Goal: Transaction & Acquisition: Subscribe to service/newsletter

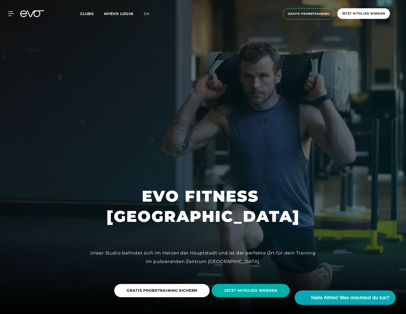
click at [87, 14] on span "Clubs" at bounding box center [87, 13] width 14 height 5
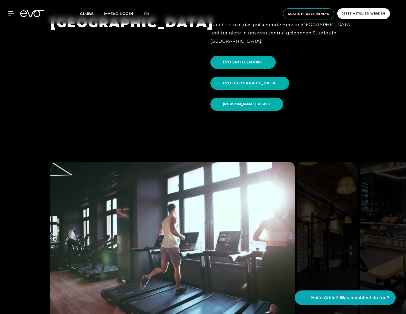
scroll to position [716, 0]
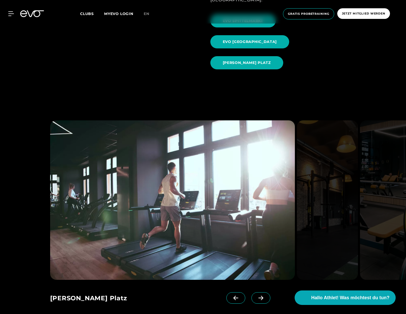
click at [261, 295] on icon at bounding box center [261, 297] width 9 height 5
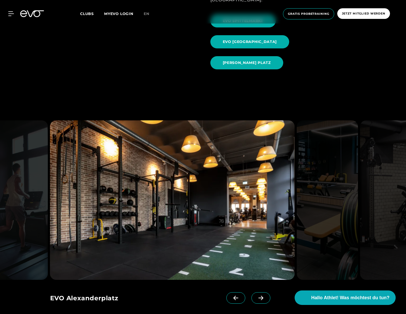
click at [262, 295] on icon at bounding box center [261, 297] width 5 height 4
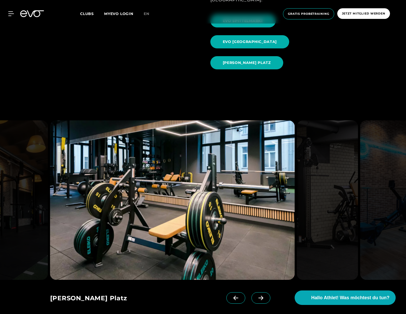
click at [262, 295] on icon at bounding box center [261, 297] width 5 height 4
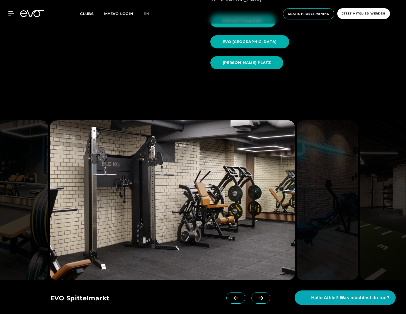
click at [262, 295] on icon at bounding box center [261, 297] width 5 height 4
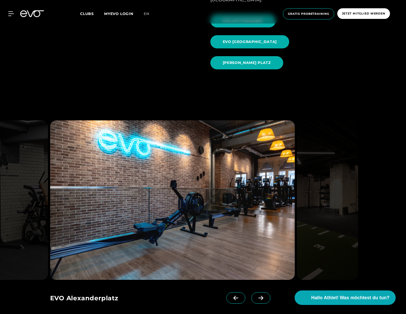
click at [262, 295] on icon at bounding box center [261, 297] width 5 height 4
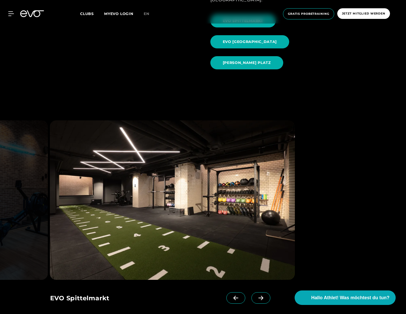
click at [262, 295] on icon at bounding box center [261, 297] width 5 height 4
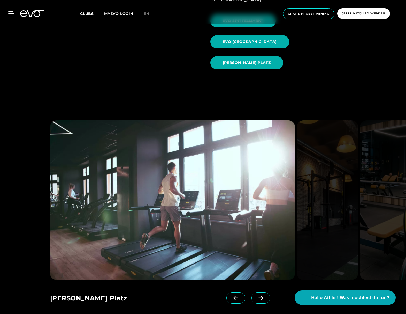
click at [262, 295] on icon at bounding box center [261, 297] width 5 height 4
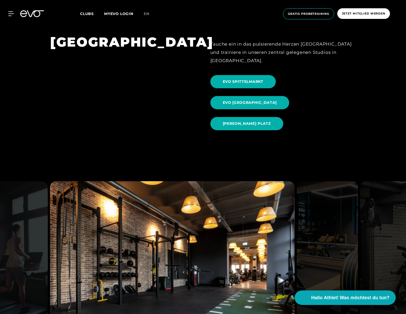
scroll to position [653, 0]
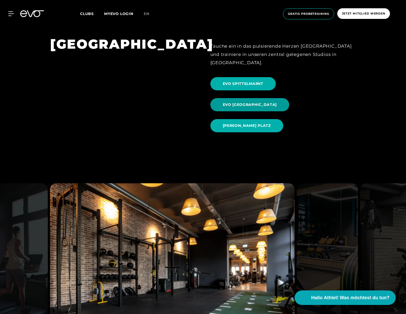
click at [277, 102] on span "EVO ALEXANDERPLATZ" at bounding box center [250, 104] width 54 height 5
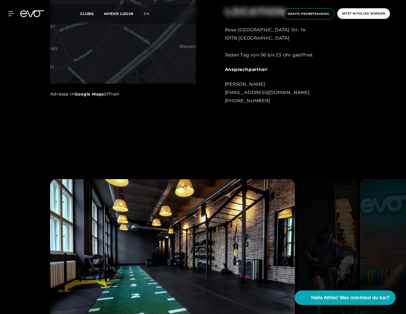
scroll to position [476, 0]
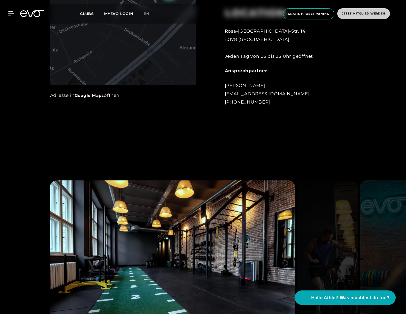
click at [359, 14] on span "Jetzt Mitglied werden" at bounding box center [363, 13] width 43 height 4
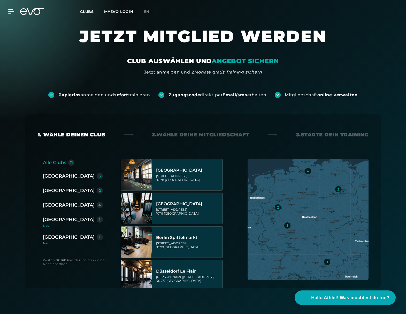
click at [49, 175] on div "[GEOGRAPHIC_DATA]" at bounding box center [69, 175] width 52 height 7
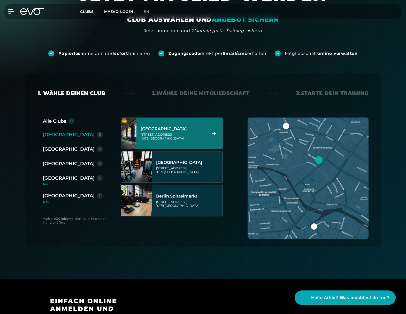
scroll to position [48, 0]
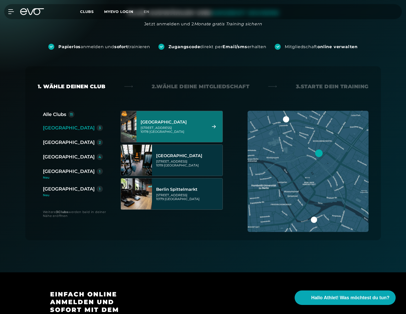
click at [195, 122] on div "[GEOGRAPHIC_DATA]" at bounding box center [173, 122] width 65 height 5
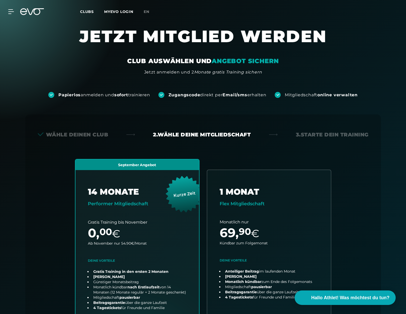
scroll to position [0, 0]
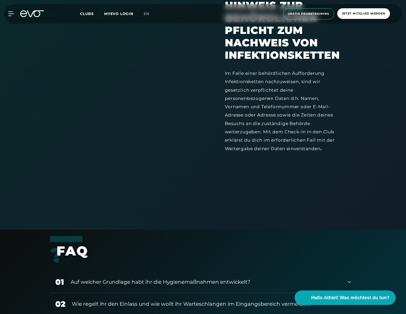
scroll to position [1425, 0]
